Goal: Task Accomplishment & Management: Manage account settings

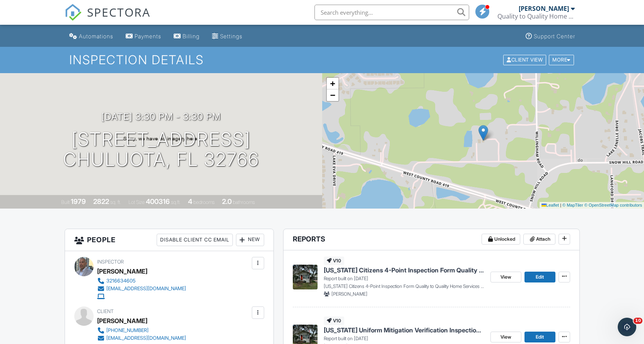
scroll to position [77, 0]
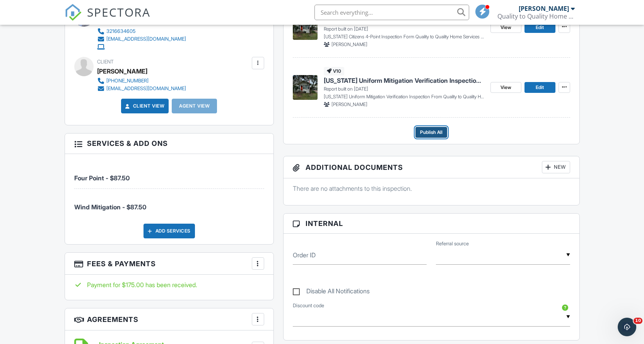
click at [427, 130] on span "Publish All" at bounding box center [431, 132] width 22 height 8
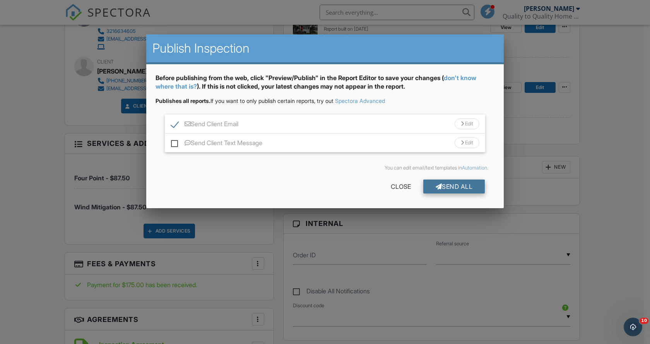
click at [442, 187] on div "Send All" at bounding box center [454, 187] width 62 height 14
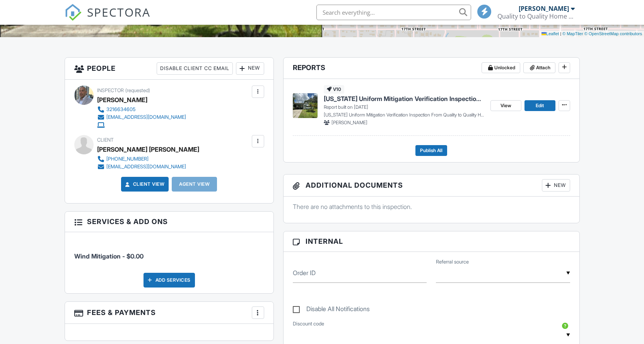
click at [347, 99] on span "[US_STATE] Uniform Mitigation Verification Inspection From Quality to Quality H…" at bounding box center [404, 98] width 161 height 9
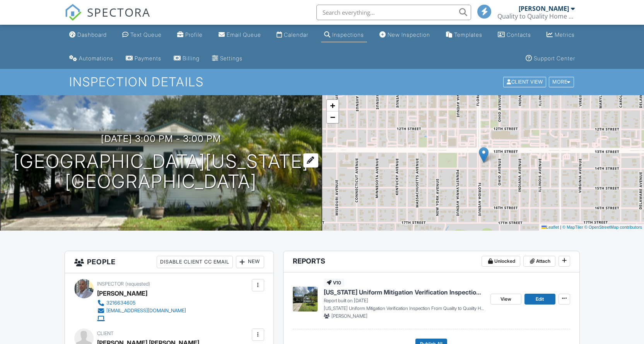
click at [303, 161] on div at bounding box center [310, 160] width 15 height 14
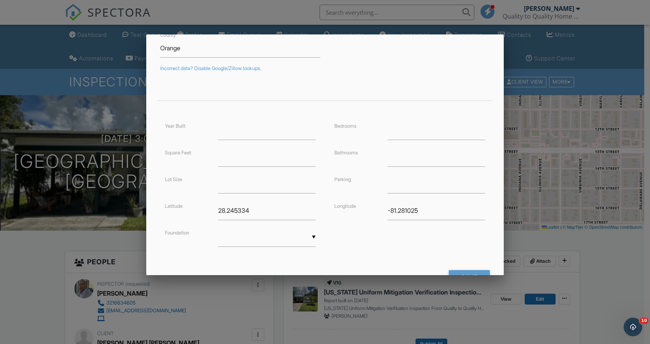
scroll to position [116, 0]
click at [264, 126] on input "number" at bounding box center [267, 128] width 98 height 19
type input "1930"
drag, startPoint x: 396, startPoint y: 131, endPoint x: 399, endPoint y: 127, distance: 4.7
click at [397, 131] on input "number" at bounding box center [437, 128] width 98 height 19
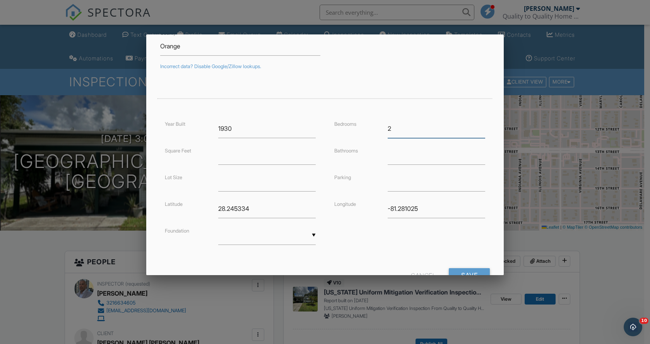
type input "2"
click at [405, 160] on input "number" at bounding box center [437, 155] width 98 height 19
type input "2"
drag, startPoint x: 230, startPoint y: 157, endPoint x: 230, endPoint y: 151, distance: 6.2
click at [230, 155] on input "number" at bounding box center [267, 155] width 98 height 19
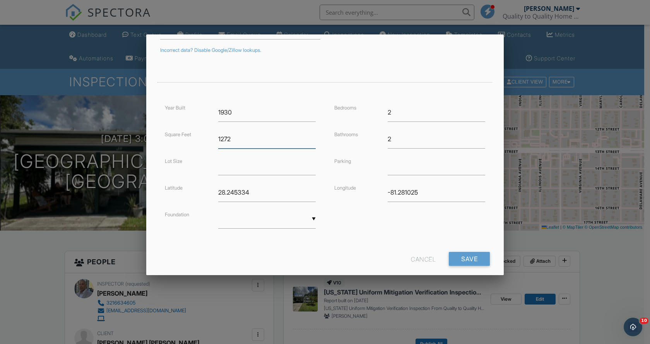
scroll to position [146, 0]
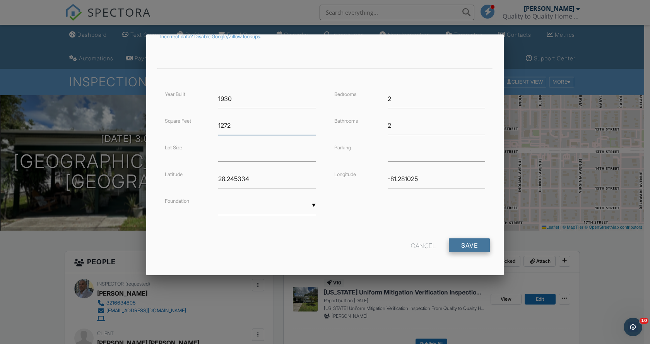
type input "1272"
click at [468, 247] on input "Save" at bounding box center [469, 245] width 41 height 14
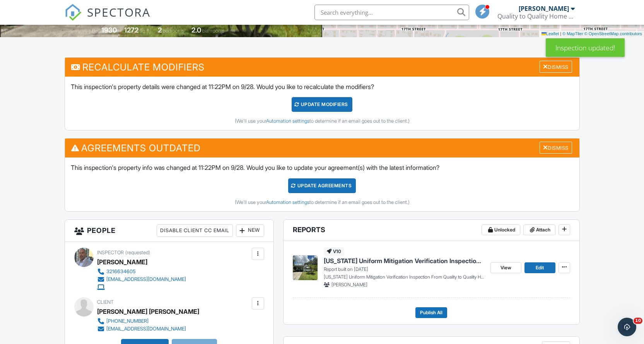
click at [409, 262] on span "[US_STATE] Uniform Mitigation Verification Inspection From Quality to Quality H…" at bounding box center [404, 261] width 161 height 9
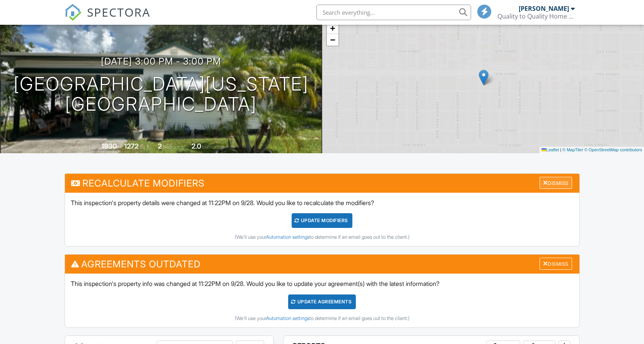
scroll to position [77, 0]
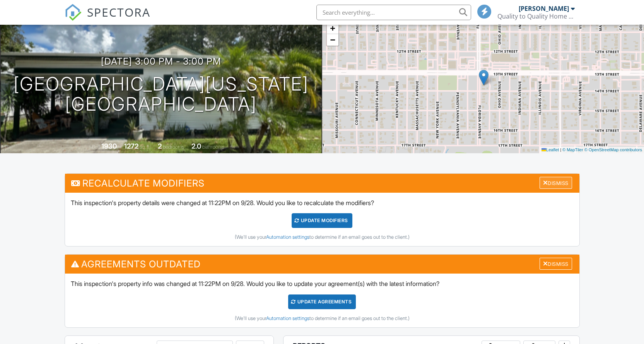
click at [543, 181] on div at bounding box center [545, 183] width 5 height 6
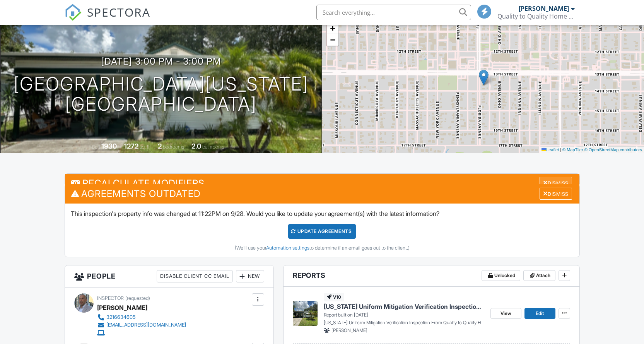
scroll to position [0, 0]
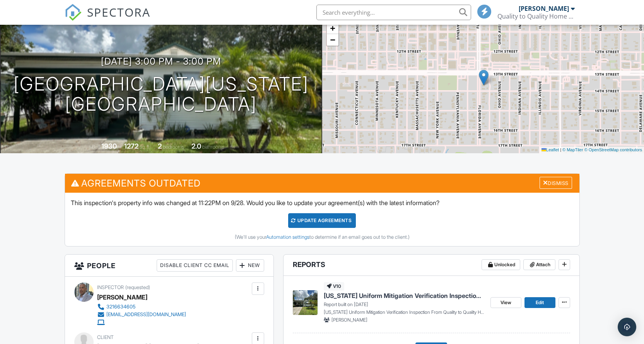
click at [543, 181] on div at bounding box center [545, 183] width 5 height 6
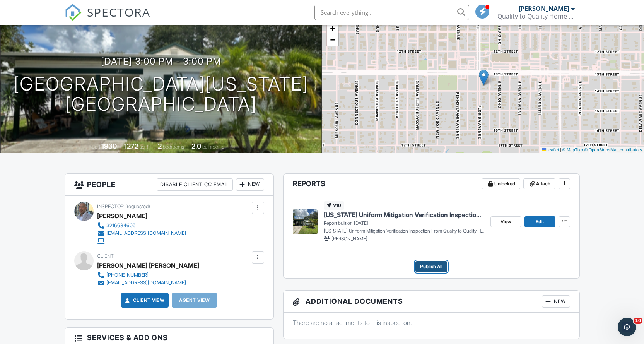
click at [427, 270] on span "Publish All" at bounding box center [431, 267] width 22 height 8
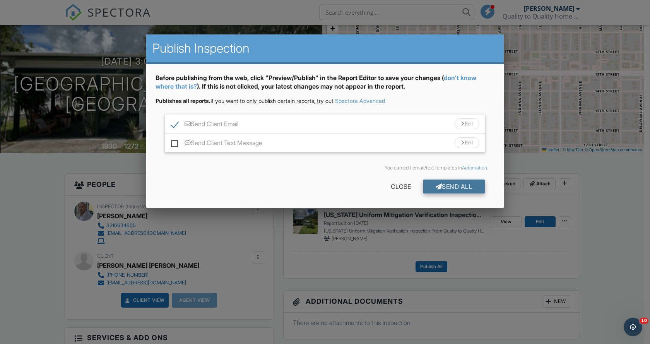
click at [459, 185] on div "Send All" at bounding box center [454, 187] width 62 height 14
